Goal: Task Accomplishment & Management: Use online tool/utility

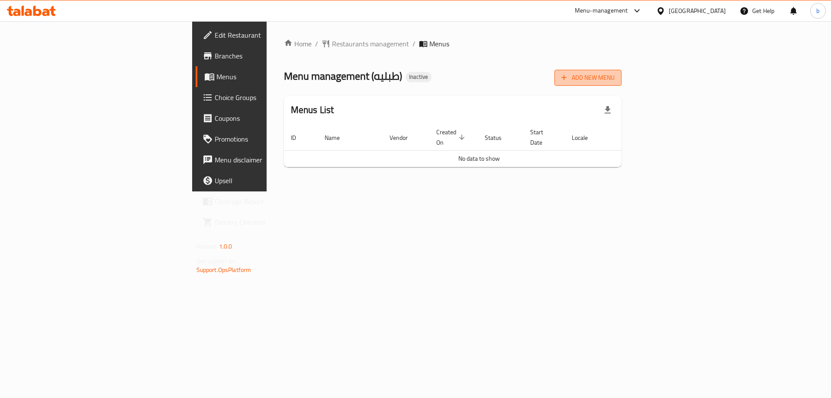
click at [614, 79] on span "Add New Menu" at bounding box center [587, 77] width 53 height 11
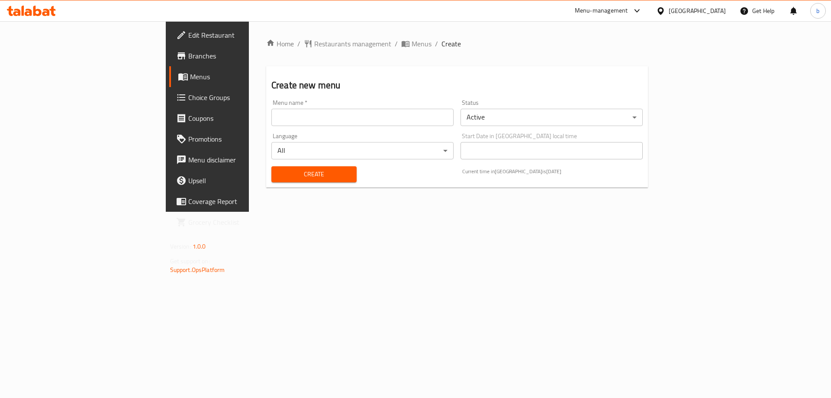
click at [285, 116] on input "text" at bounding box center [362, 117] width 182 height 17
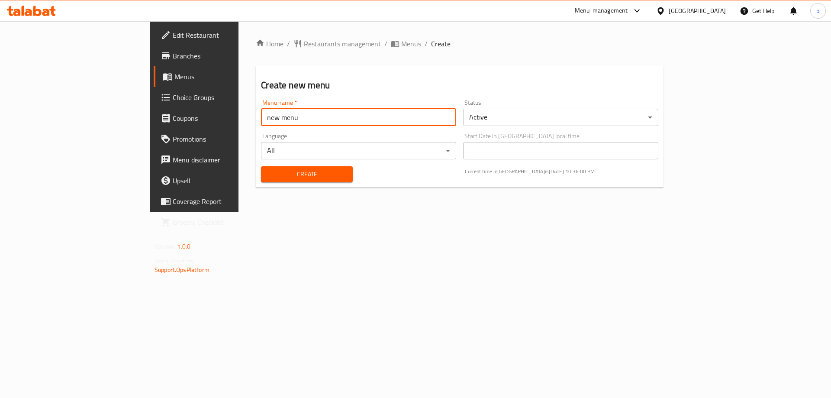
drag, startPoint x: 181, startPoint y: 120, endPoint x: 113, endPoint y: 120, distance: 68.4
click at [150, 120] on div "Edit Restaurant Branches Menus Choice Groups Coupons Promotions Menu disclaimer…" at bounding box center [415, 116] width 530 height 190
type input "menu"
click at [268, 172] on span "Create" at bounding box center [306, 174] width 77 height 11
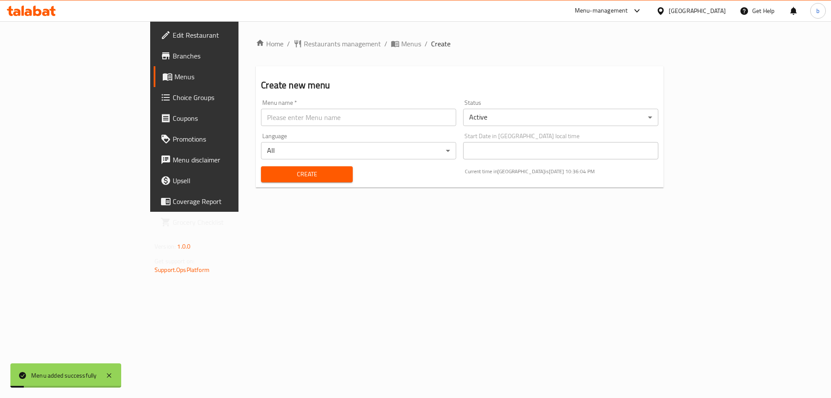
click at [174, 72] on span "Menus" at bounding box center [228, 76] width 108 height 10
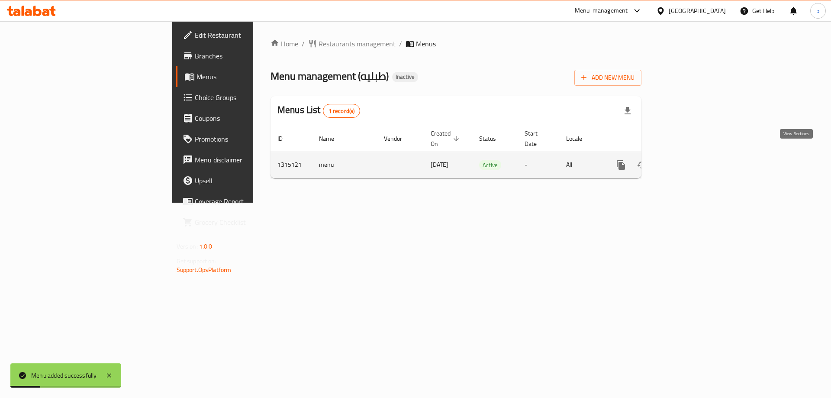
click at [694, 154] on link "enhanced table" at bounding box center [683, 164] width 21 height 21
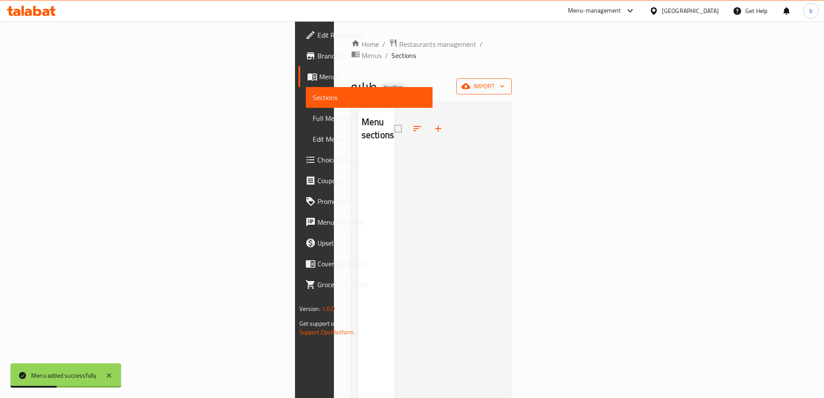
click at [505, 81] on span "import" at bounding box center [484, 86] width 42 height 11
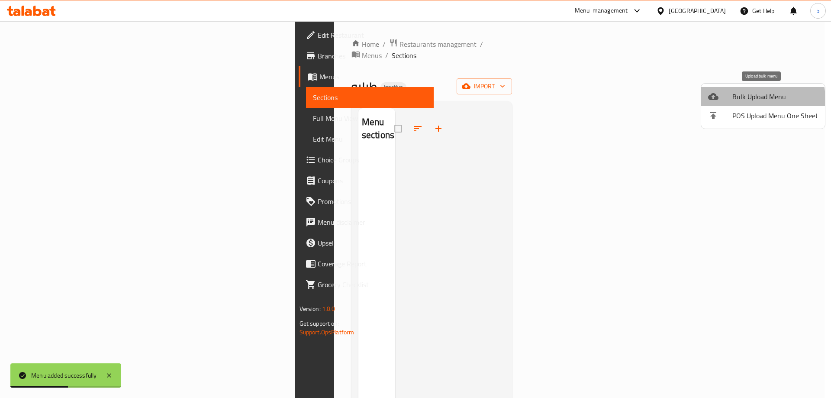
click at [754, 99] on span "Bulk Upload Menu" at bounding box center [775, 96] width 86 height 10
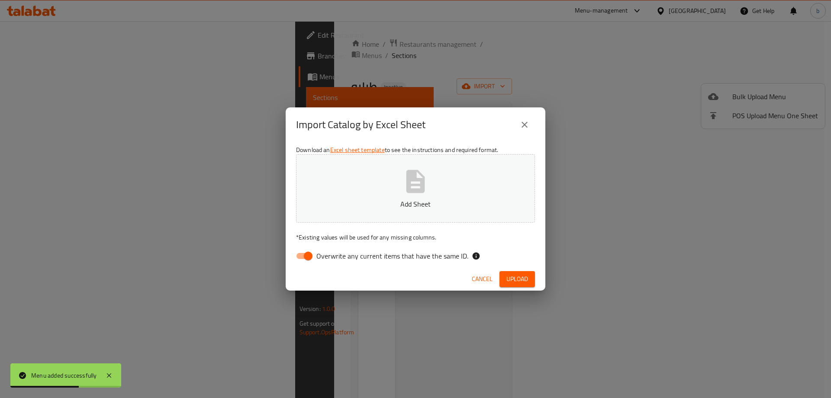
click at [308, 253] on input "Overwrite any current items that have the same ID." at bounding box center [307, 255] width 49 height 16
checkbox input "false"
click at [386, 200] on p "Add Sheet" at bounding box center [415, 204] width 212 height 10
click at [518, 282] on span "Upload" at bounding box center [517, 278] width 22 height 11
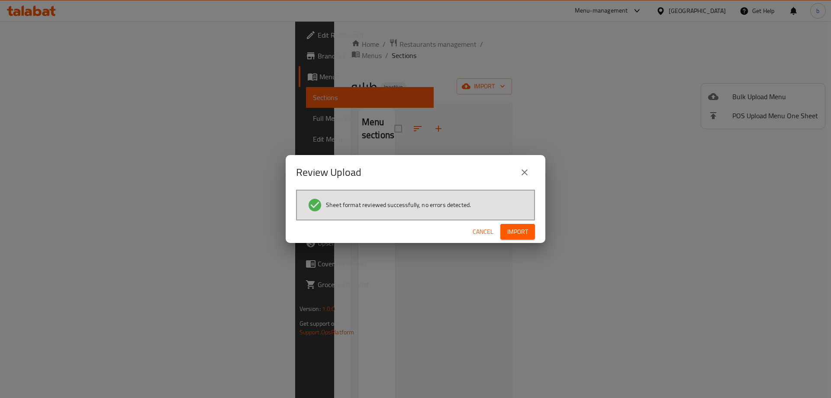
click at [525, 231] on span "Import" at bounding box center [517, 231] width 21 height 11
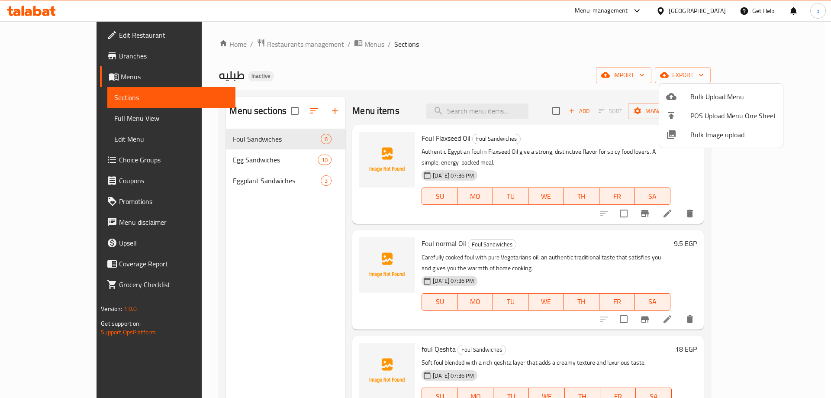
click at [523, 61] on div at bounding box center [415, 199] width 831 height 398
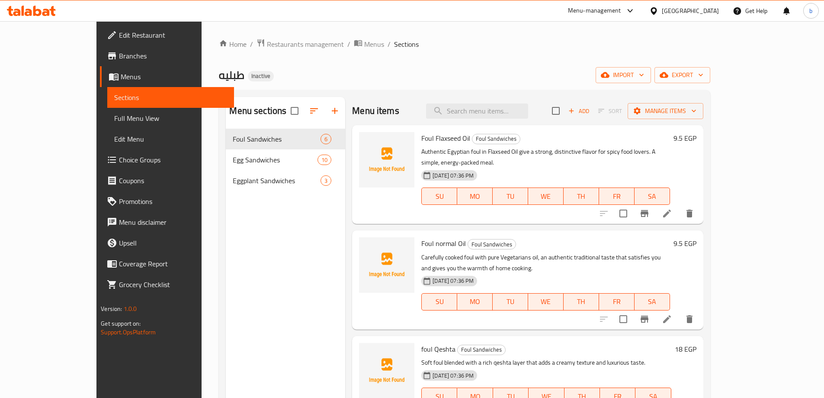
click at [114, 116] on span "Full Menu View" at bounding box center [170, 118] width 113 height 10
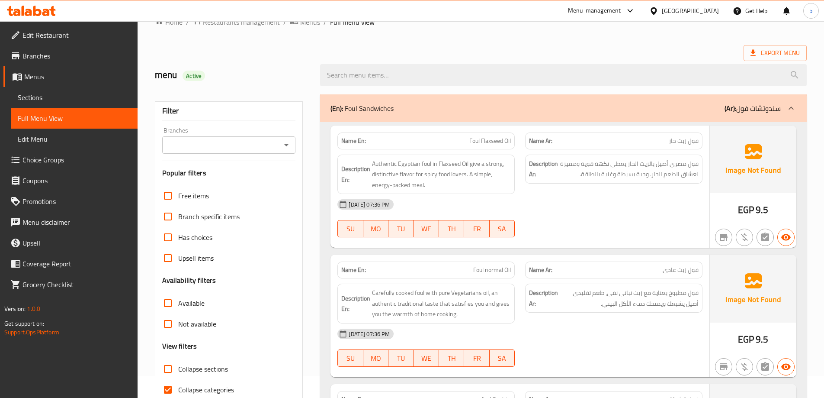
scroll to position [43, 0]
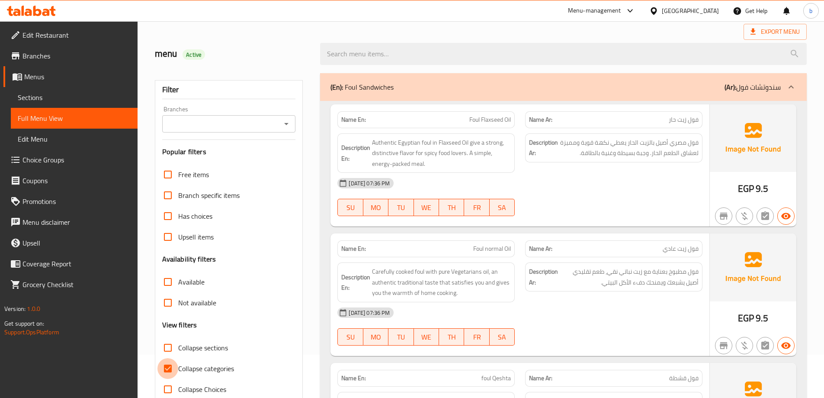
click at [171, 369] on input "Collapse categories" at bounding box center [167, 368] width 21 height 21
checkbox input "false"
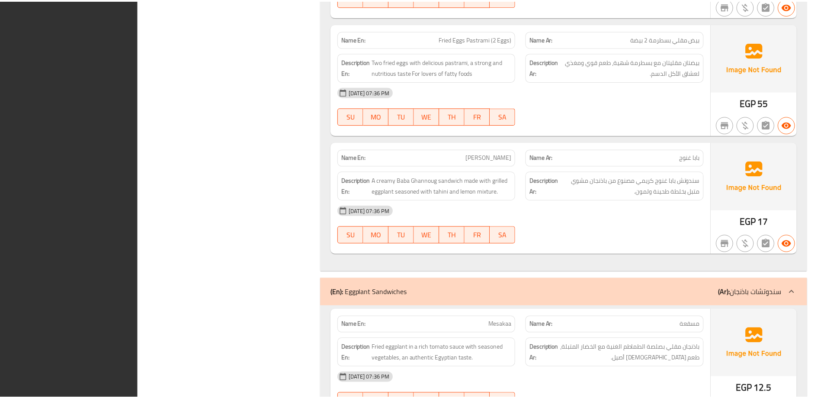
scroll to position [2159, 0]
